Goal: Task Accomplishment & Management: Use online tool/utility

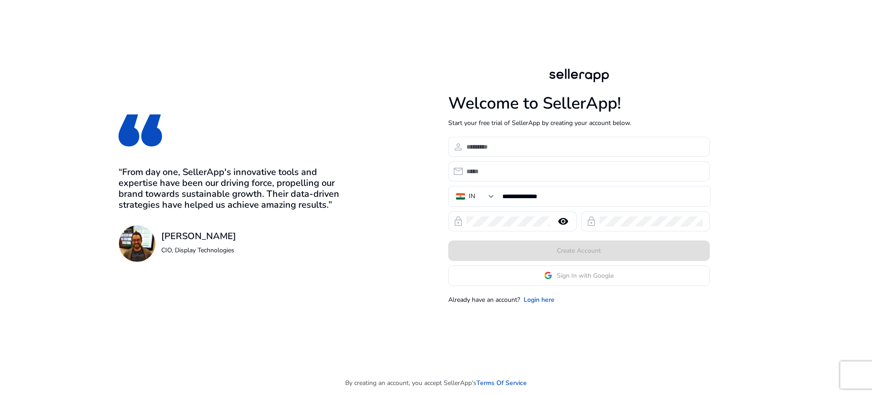
click at [538, 283] on app-google-signin "Sign In with Google" at bounding box center [579, 275] width 262 height 20
click at [559, 276] on span "Sign In with Google" at bounding box center [585, 276] width 57 height 10
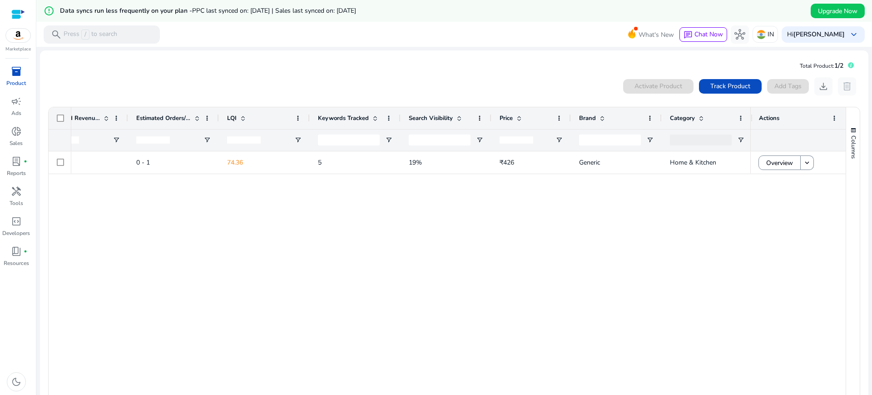
scroll to position [0, 662]
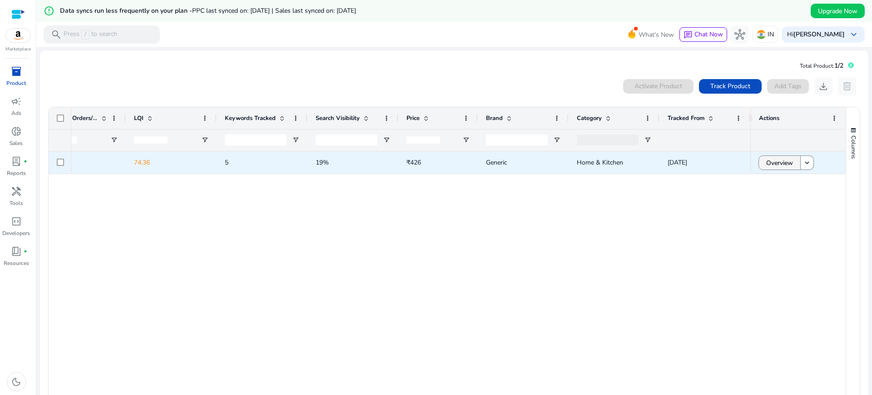
click at [777, 160] on span "Overview" at bounding box center [779, 163] width 27 height 19
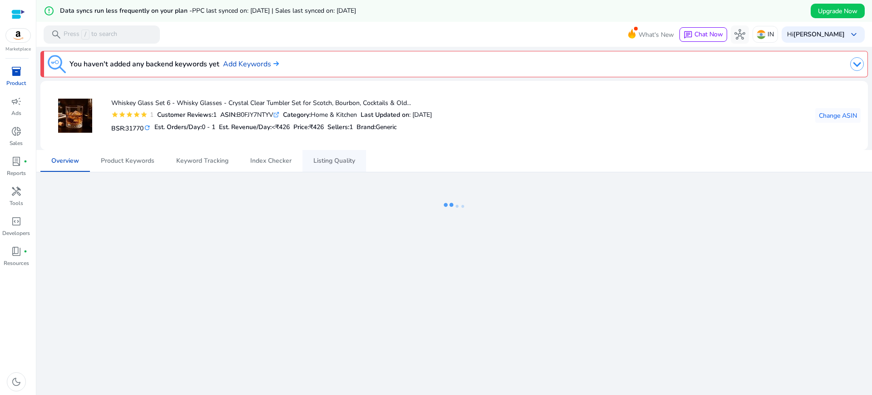
scroll to position [22, 0]
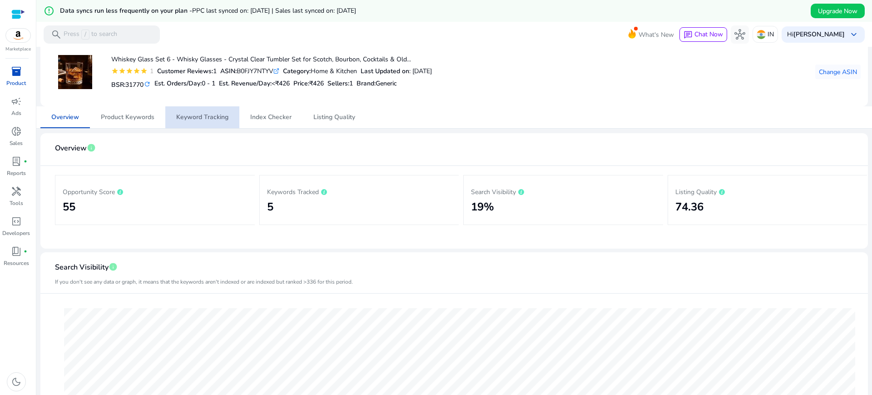
click at [205, 117] on span "Keyword Tracking" at bounding box center [202, 117] width 52 height 6
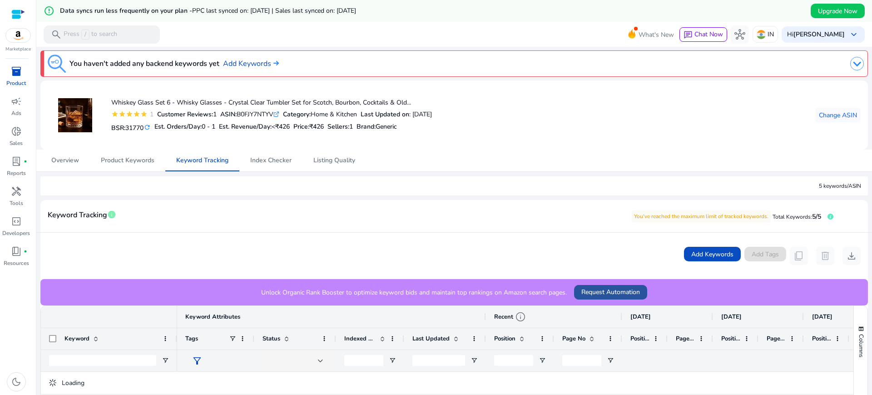
click at [587, 293] on span "Request Automation" at bounding box center [610, 292] width 59 height 10
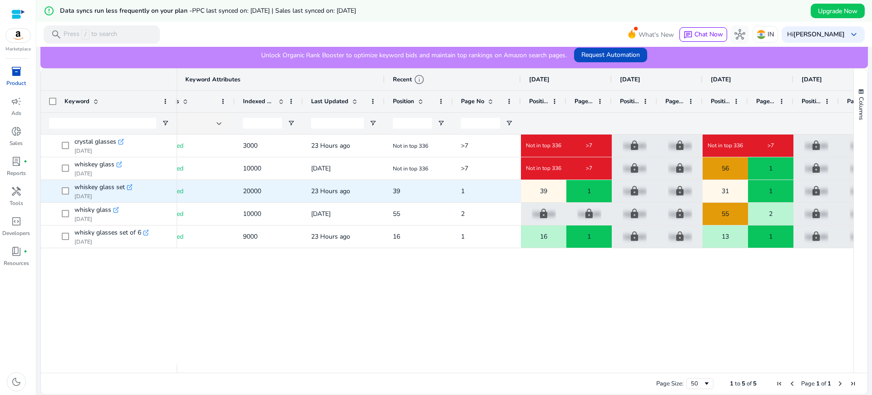
scroll to position [0, 193]
